Goal: Task Accomplishment & Management: Use online tool/utility

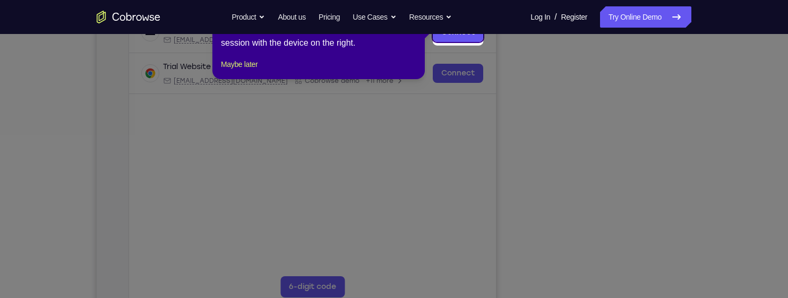
scroll to position [178, 0]
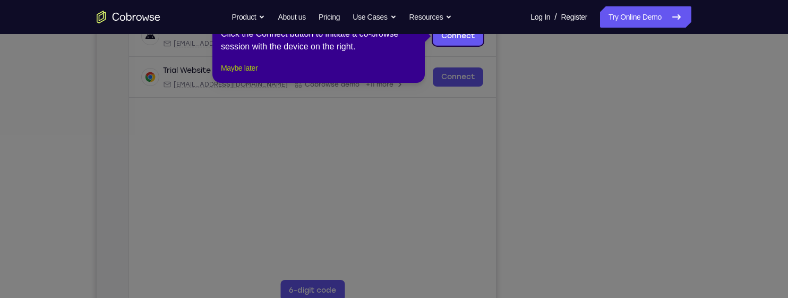
click at [256, 74] on button "Maybe later" at bounding box center [239, 68] width 37 height 13
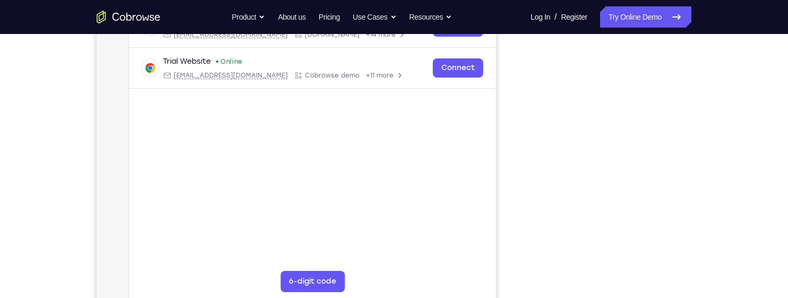
scroll to position [186, 0]
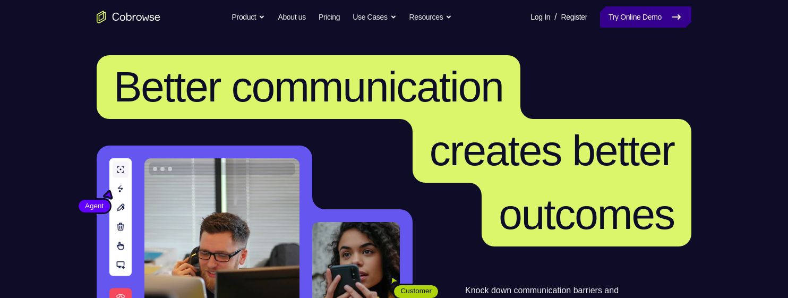
click at [645, 14] on link "Try Online Demo" at bounding box center [645, 16] width 91 height 21
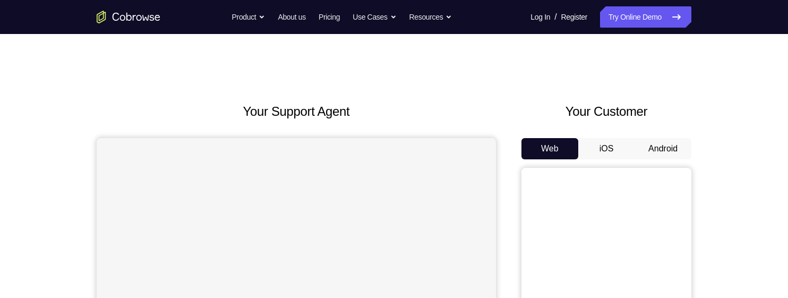
scroll to position [88, 0]
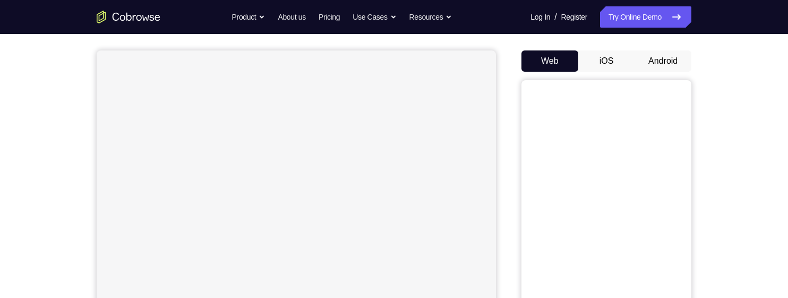
click at [657, 65] on button "Android" at bounding box center [662, 60] width 57 height 21
